Goal: Task Accomplishment & Management: Manage account settings

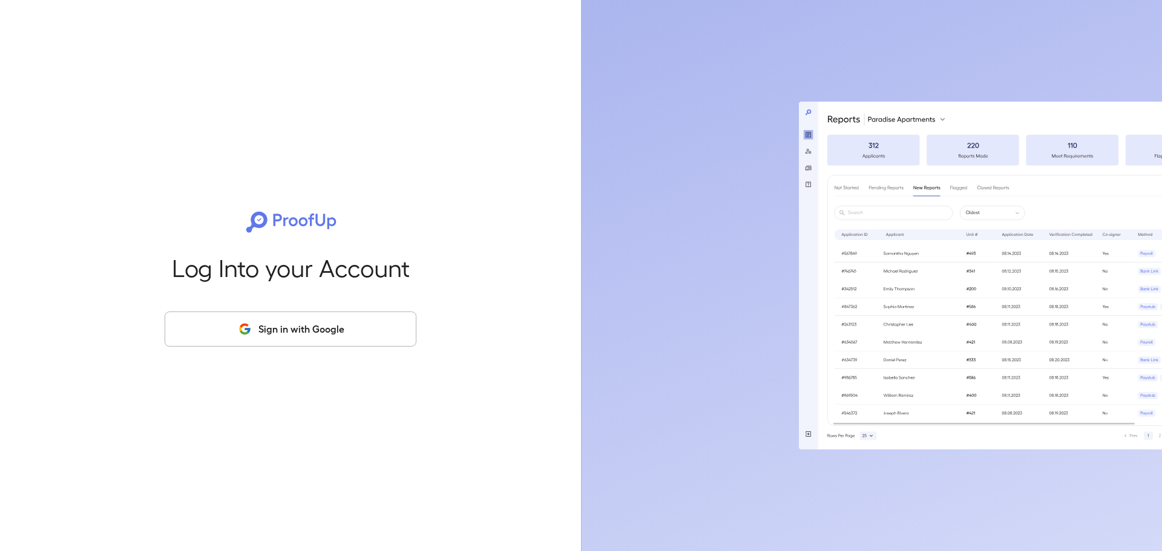
click at [290, 331] on button "Sign in with Google" at bounding box center [291, 329] width 252 height 35
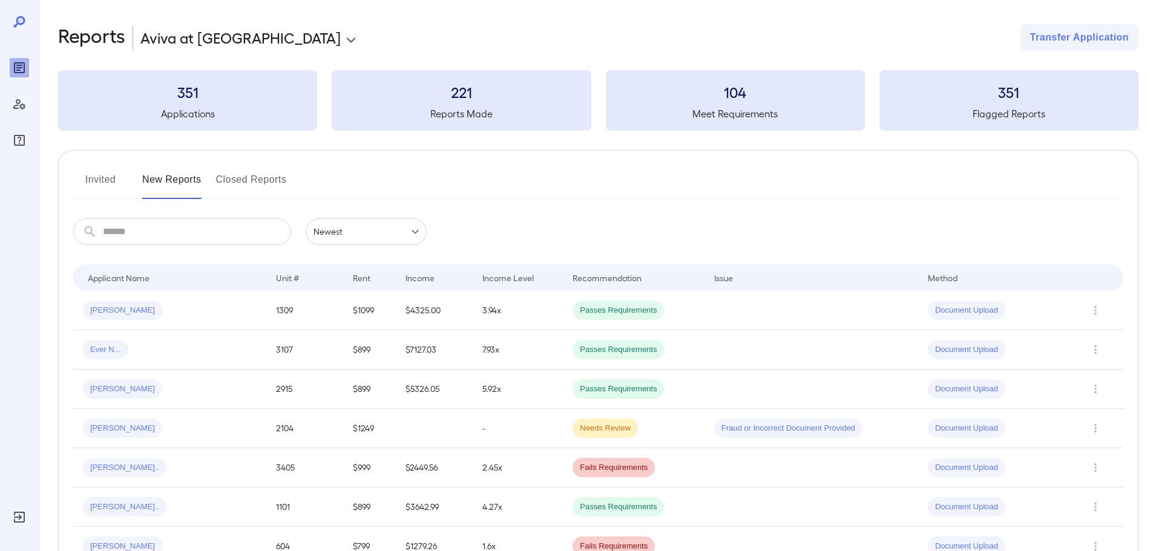
click at [96, 180] on button "Invited" at bounding box center [100, 184] width 54 height 29
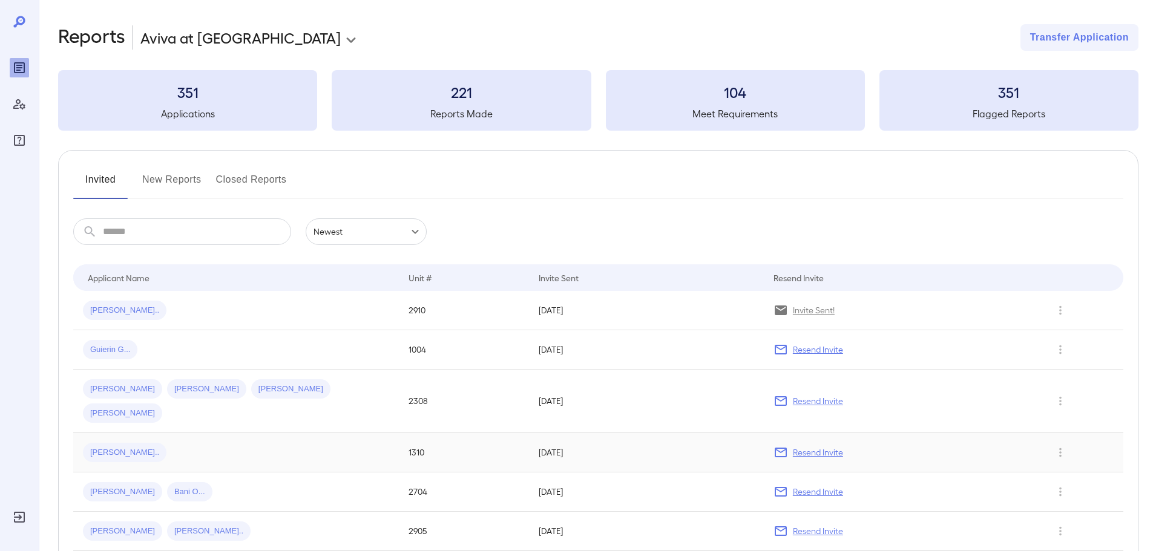
click at [117, 447] on span "Angelica N..." at bounding box center [125, 453] width 84 height 12
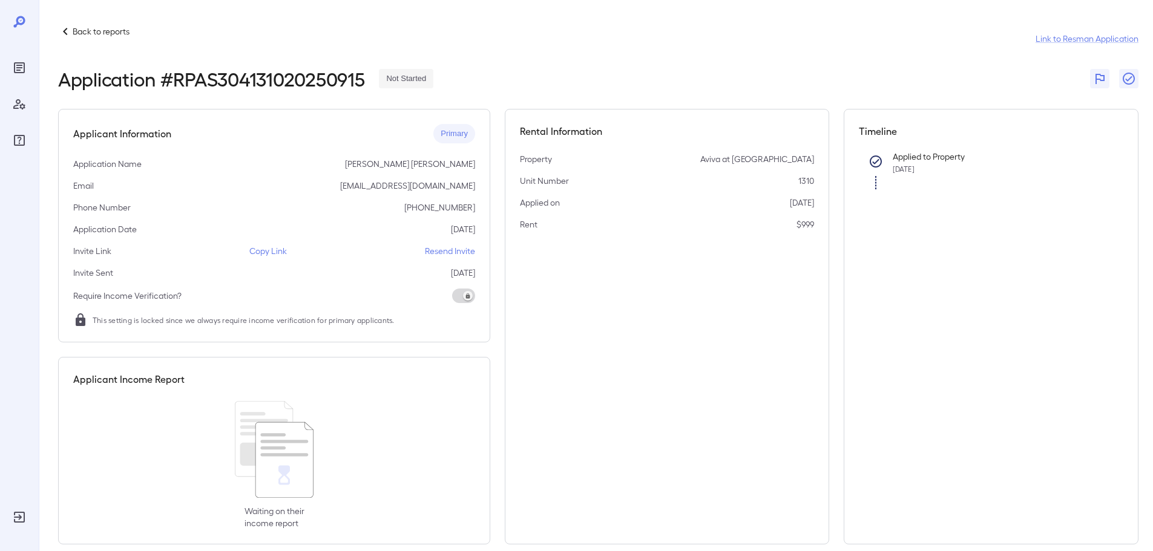
click at [261, 253] on p "Copy Link" at bounding box center [268, 251] width 38 height 12
click at [263, 254] on p "Copy Link" at bounding box center [268, 251] width 38 height 12
click at [278, 252] on p "Copy Link" at bounding box center [268, 251] width 38 height 12
click at [88, 41] on div "Back to reports Link to Resman Application" at bounding box center [598, 38] width 1080 height 29
click at [93, 35] on p "Back to reports" at bounding box center [101, 31] width 57 height 12
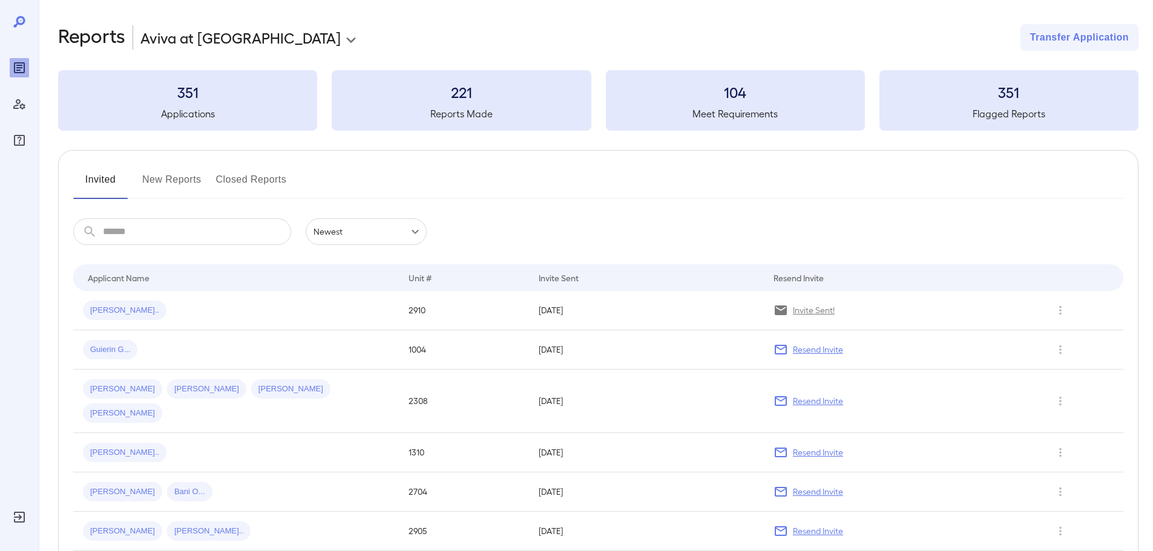
click at [185, 185] on button "New Reports" at bounding box center [171, 184] width 59 height 29
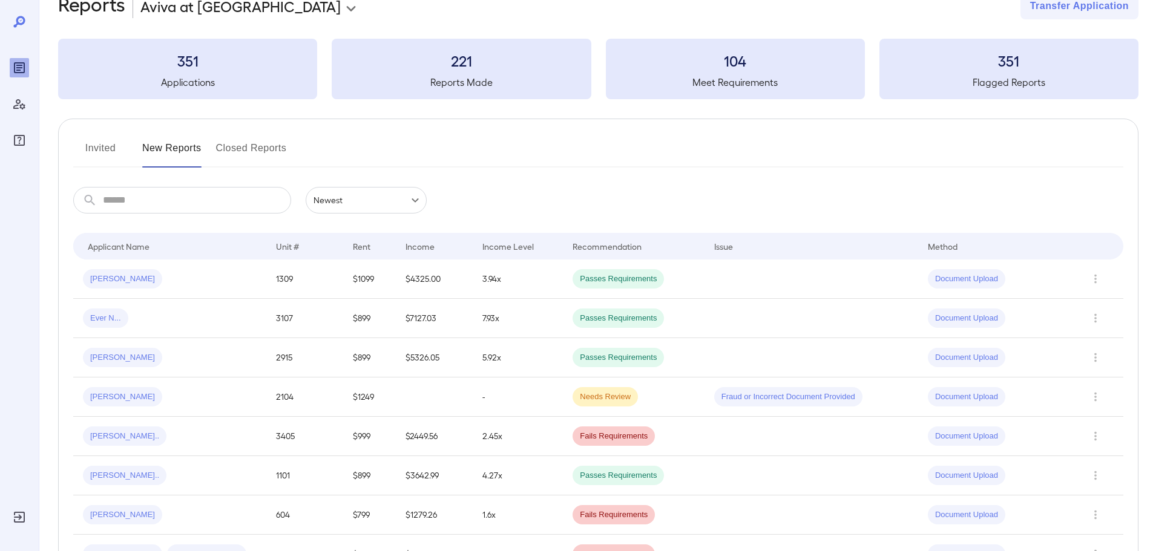
scroll to position [61, 0]
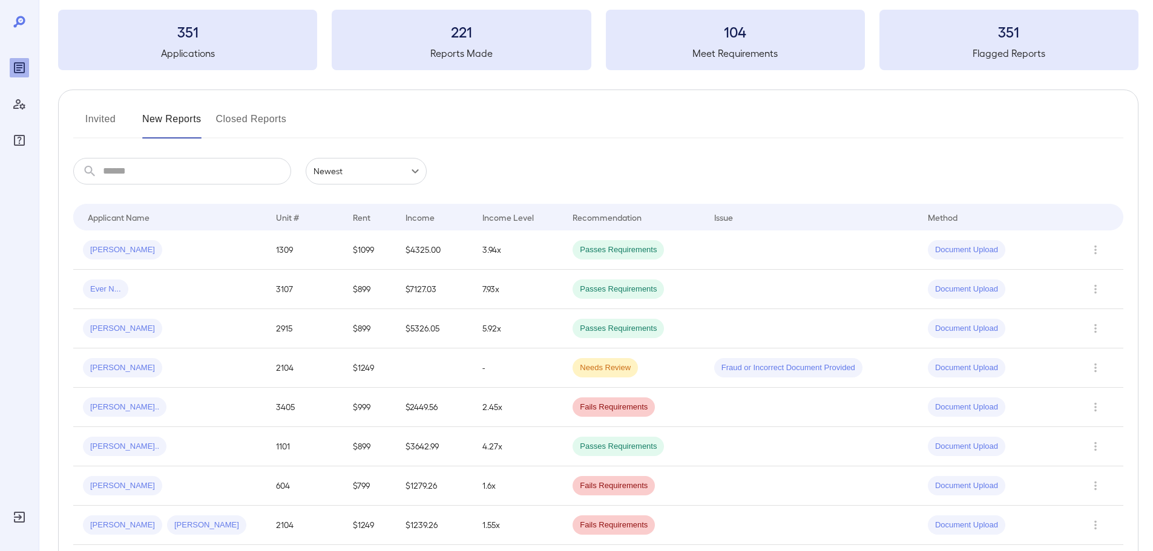
click at [123, 248] on span "Omar B..." at bounding box center [122, 251] width 79 height 12
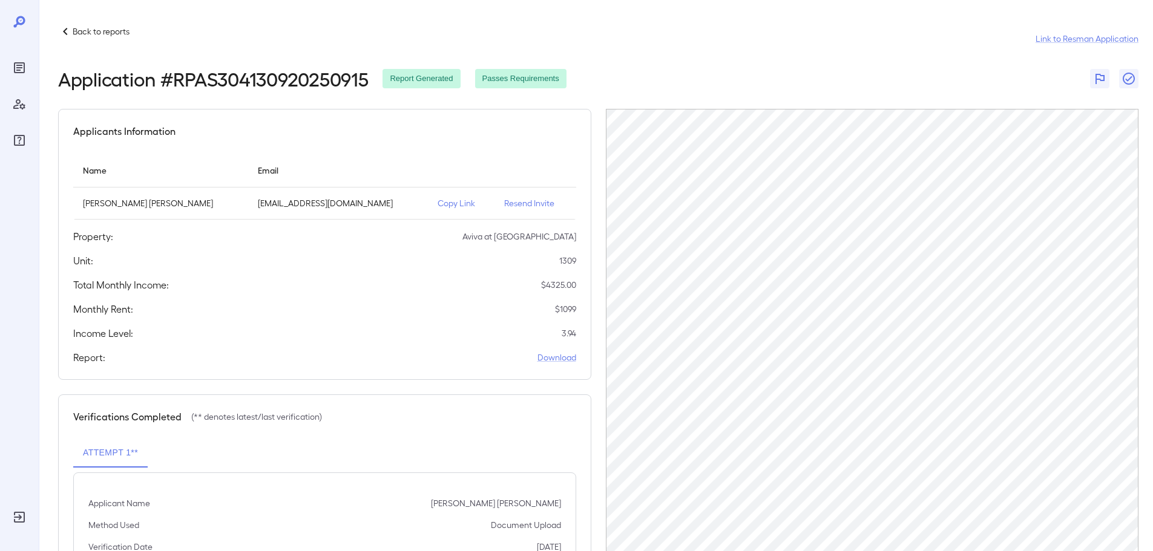
click at [84, 32] on p "Back to reports" at bounding box center [101, 31] width 57 height 12
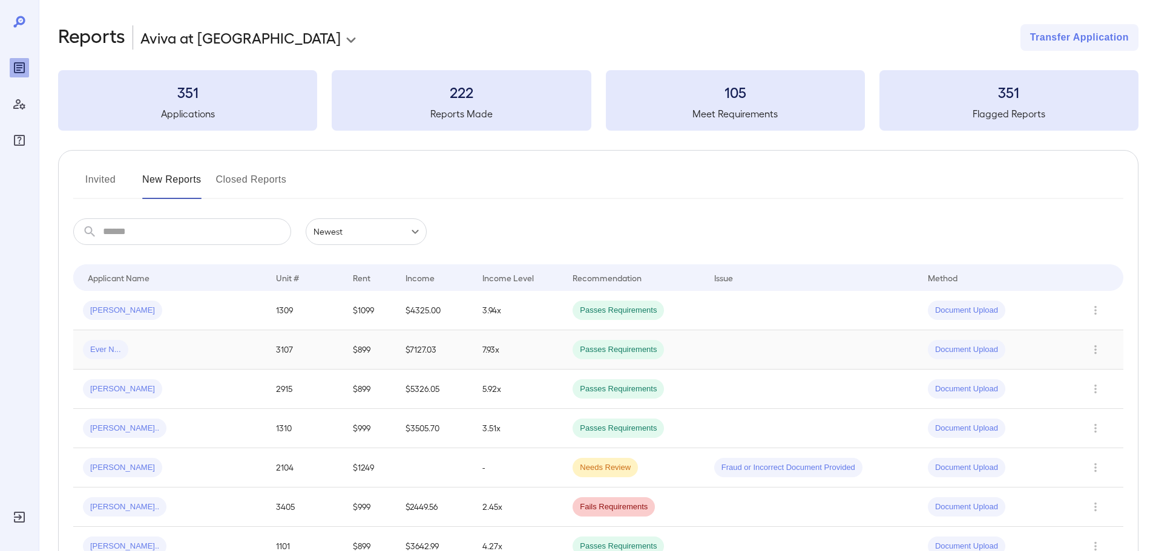
click at [126, 346] on span "Ever N..." at bounding box center [105, 350] width 45 height 12
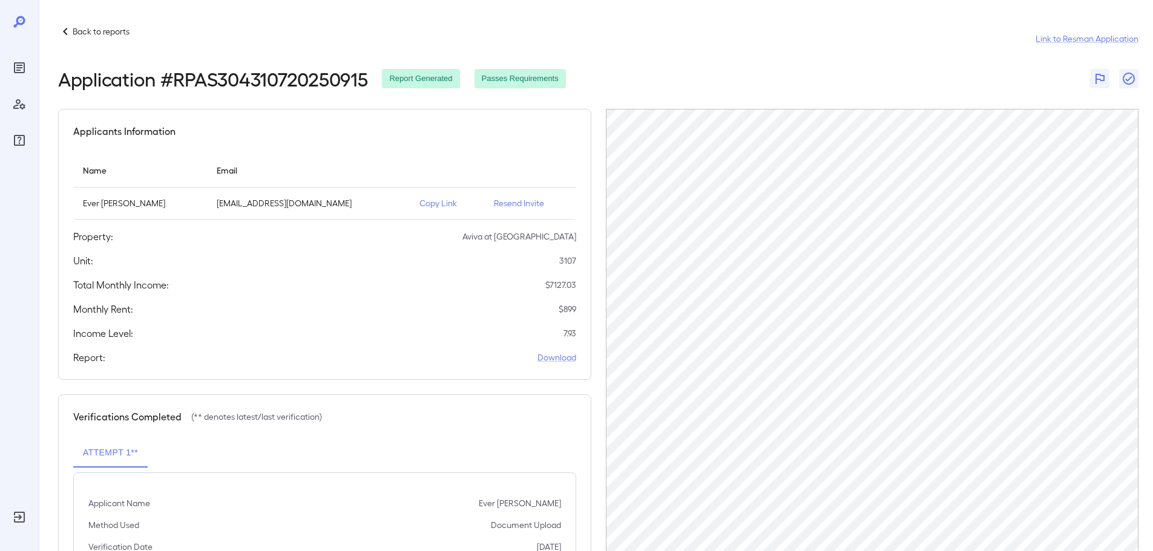
click at [90, 30] on p "Back to reports" at bounding box center [101, 31] width 57 height 12
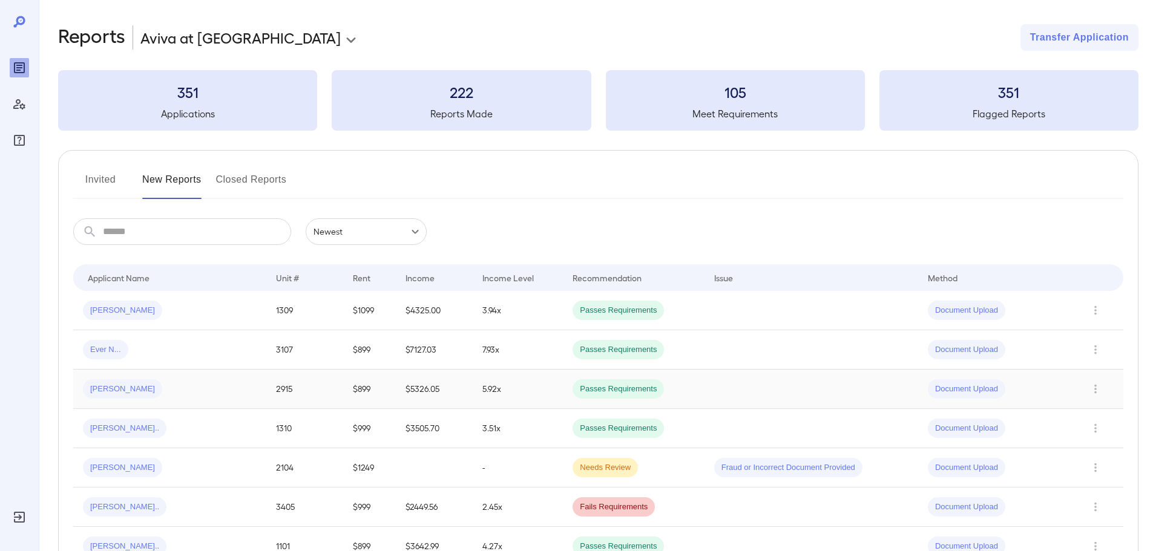
click at [166, 392] on div "Victor H..." at bounding box center [170, 389] width 174 height 19
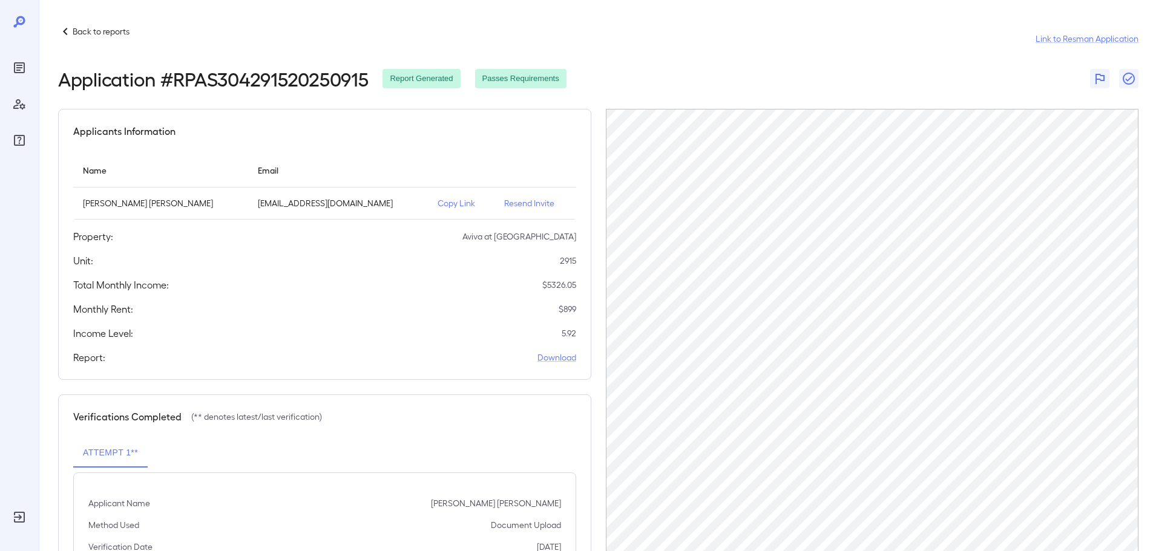
click at [100, 29] on p "Back to reports" at bounding box center [101, 31] width 57 height 12
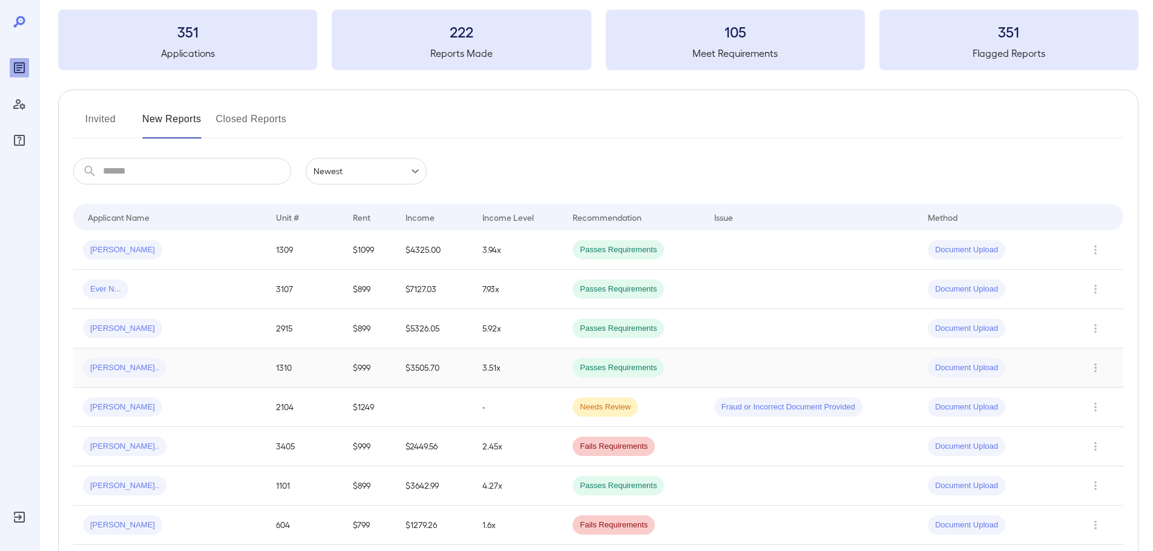
scroll to position [121, 0]
